Goal: Information Seeking & Learning: Learn about a topic

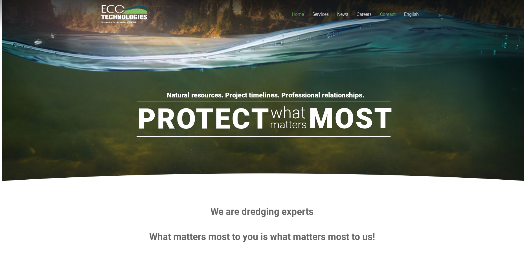
click at [390, 12] on span "Contact" at bounding box center [388, 14] width 16 height 5
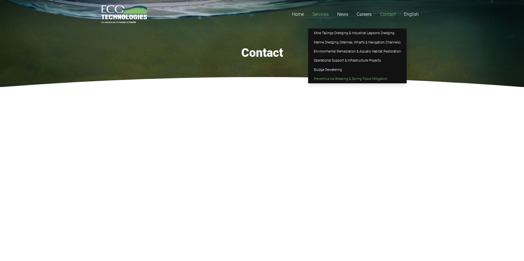
click at [349, 78] on span "Preventive Ice Breaking & Spring Flood Mitigation" at bounding box center [351, 79] width 74 height 4
